Goal: Navigation & Orientation: Find specific page/section

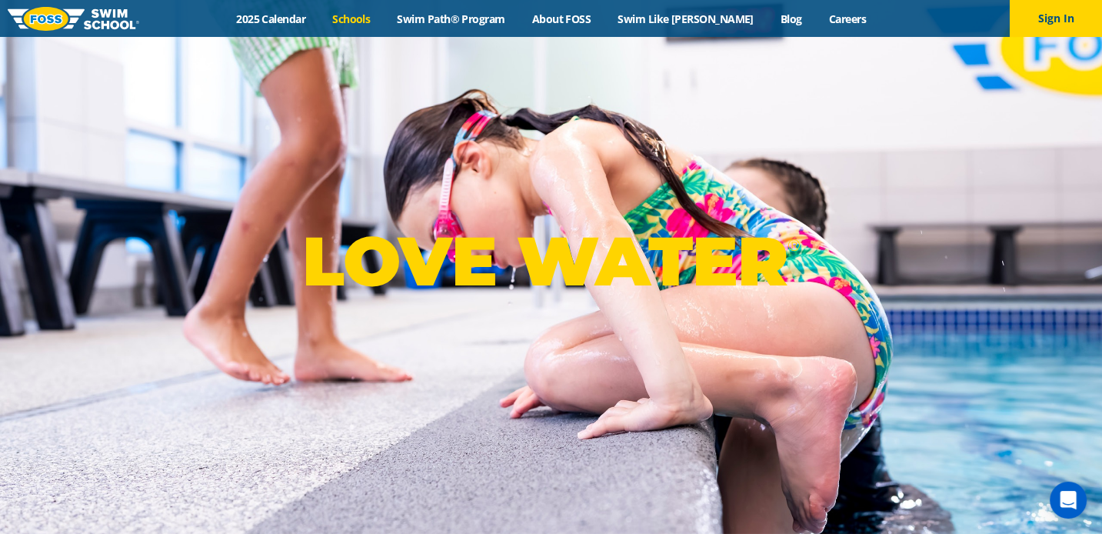
click at [375, 18] on link "Schools" at bounding box center [351, 19] width 65 height 15
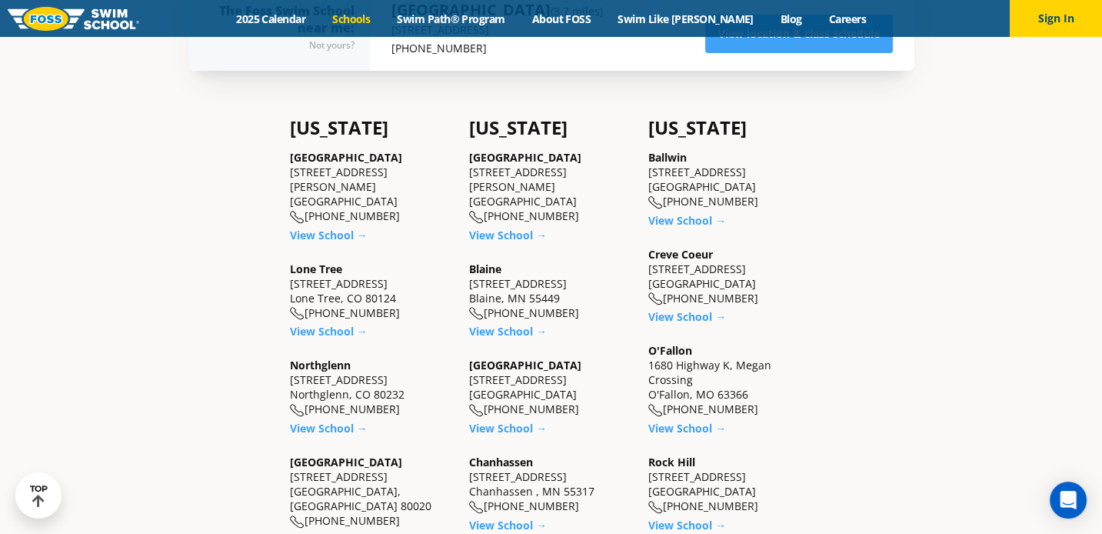
scroll to position [431, 0]
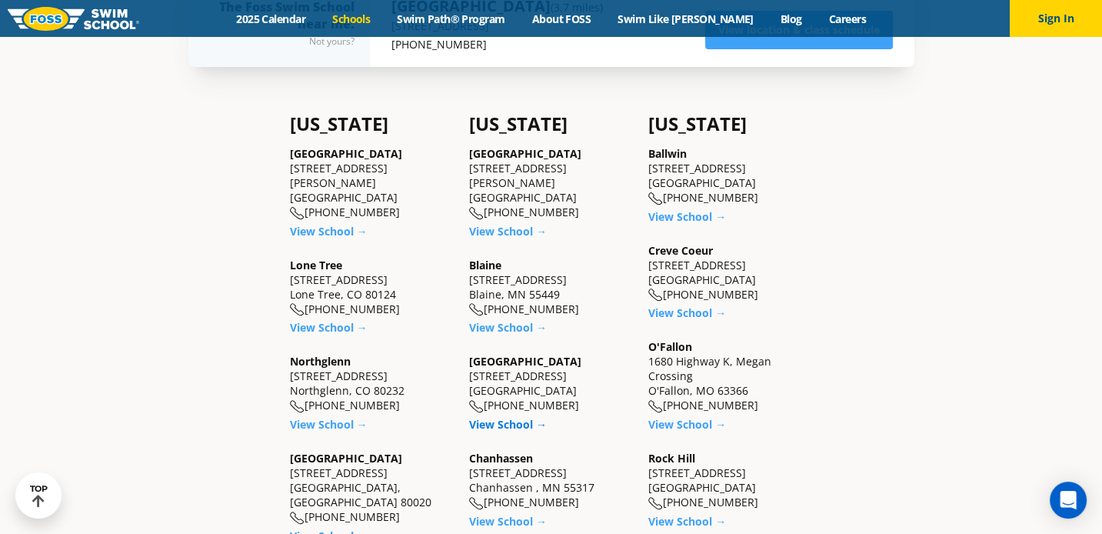
click at [505, 419] on link "View School →" at bounding box center [508, 424] width 78 height 15
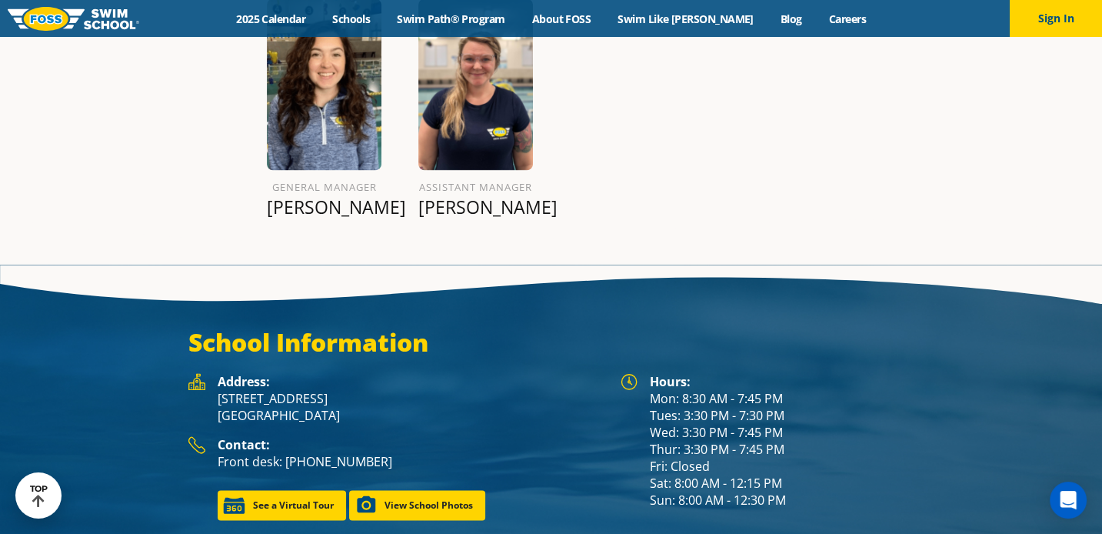
scroll to position [1923, 0]
